Goal: Find specific page/section: Find specific page/section

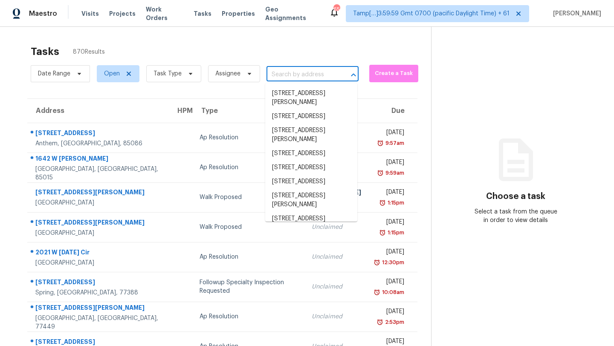
click at [302, 76] on input "text" at bounding box center [301, 74] width 68 height 13
paste input "[STREET_ADDRESS][PERSON_NAME]"
type input "[STREET_ADDRESS][PERSON_NAME]"
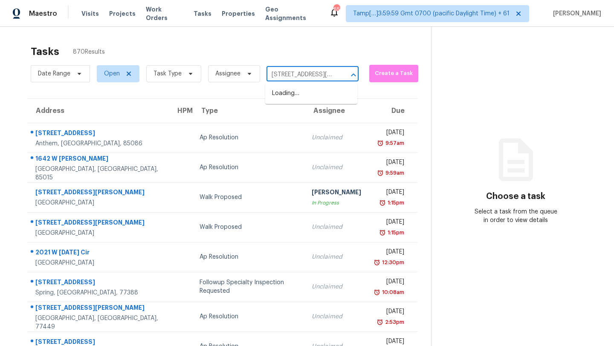
scroll to position [0, 47]
click at [301, 94] on li "[STREET_ADDRESS][PERSON_NAME]" at bounding box center [311, 98] width 92 height 23
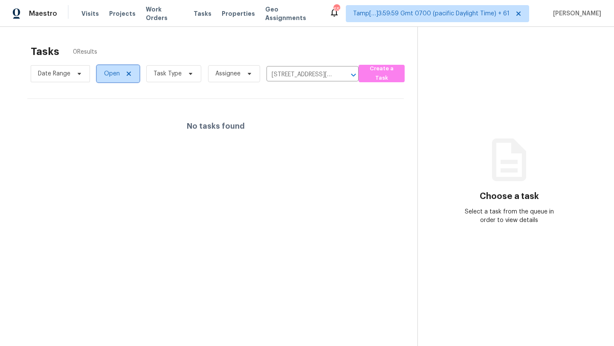
click at [112, 76] on span "Open" at bounding box center [112, 74] width 16 height 9
click at [116, 122] on label "Blocked" at bounding box center [119, 122] width 34 height 9
click at [107, 122] on input "Blocked" at bounding box center [105, 121] width 6 height 6
checkbox input "true"
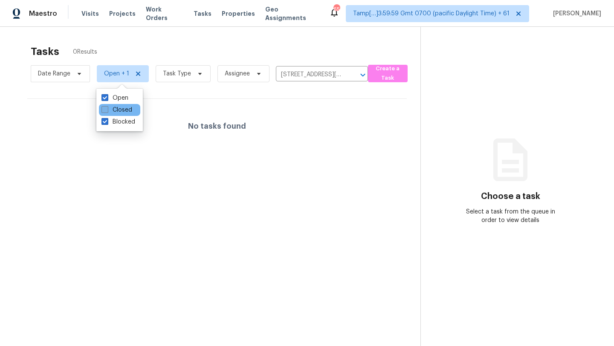
click at [119, 112] on label "Closed" at bounding box center [117, 110] width 31 height 9
click at [107, 111] on input "Closed" at bounding box center [105, 109] width 6 height 6
checkbox input "true"
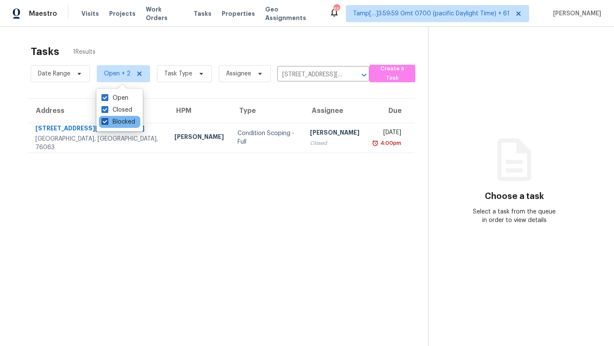
click at [122, 123] on label "Blocked" at bounding box center [119, 122] width 34 height 9
click at [107, 123] on input "Blocked" at bounding box center [105, 121] width 6 height 6
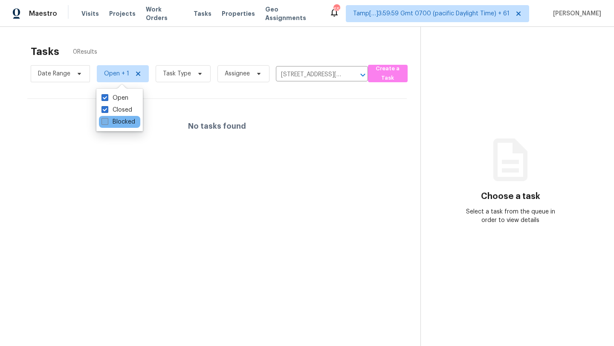
click at [123, 122] on label "Blocked" at bounding box center [119, 122] width 34 height 9
click at [107, 122] on input "Blocked" at bounding box center [105, 121] width 6 height 6
checkbox input "true"
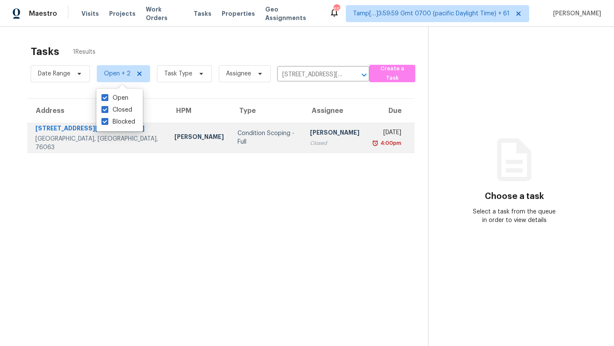
click at [310, 144] on div "Closed" at bounding box center [334, 143] width 49 height 9
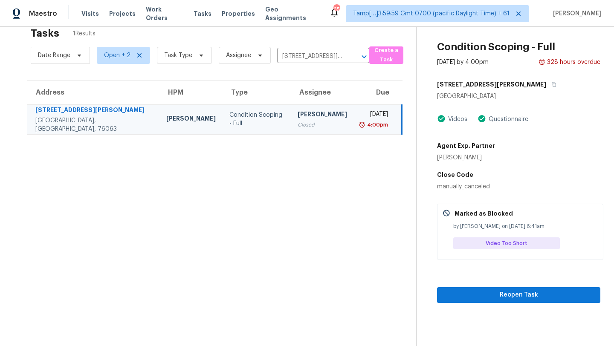
scroll to position [8, 0]
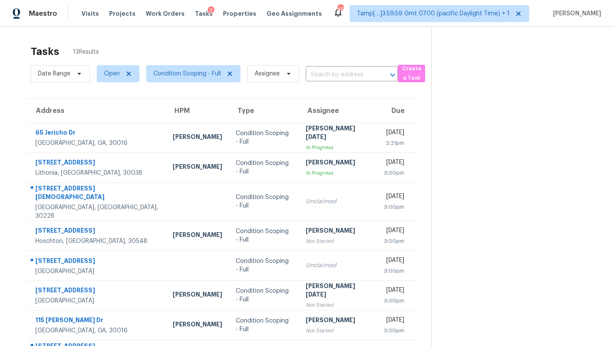
scroll to position [98, 0]
